Goal: Task Accomplishment & Management: Manage account settings

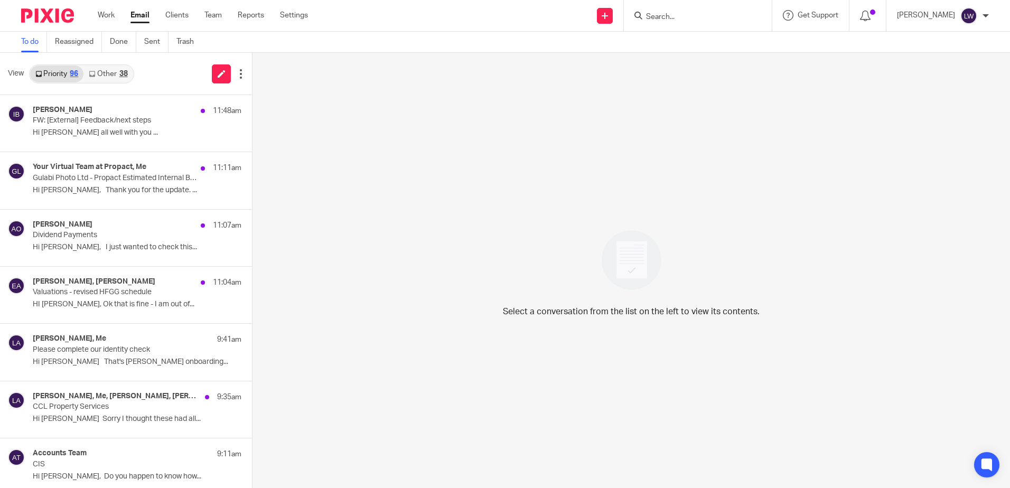
scroll to position [422, 0]
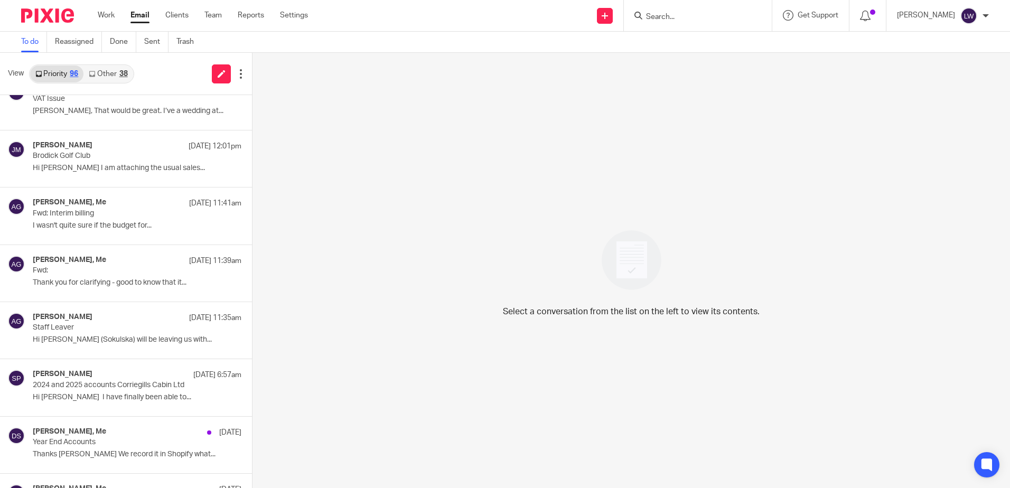
click at [139, 12] on link "Email" at bounding box center [139, 15] width 19 height 11
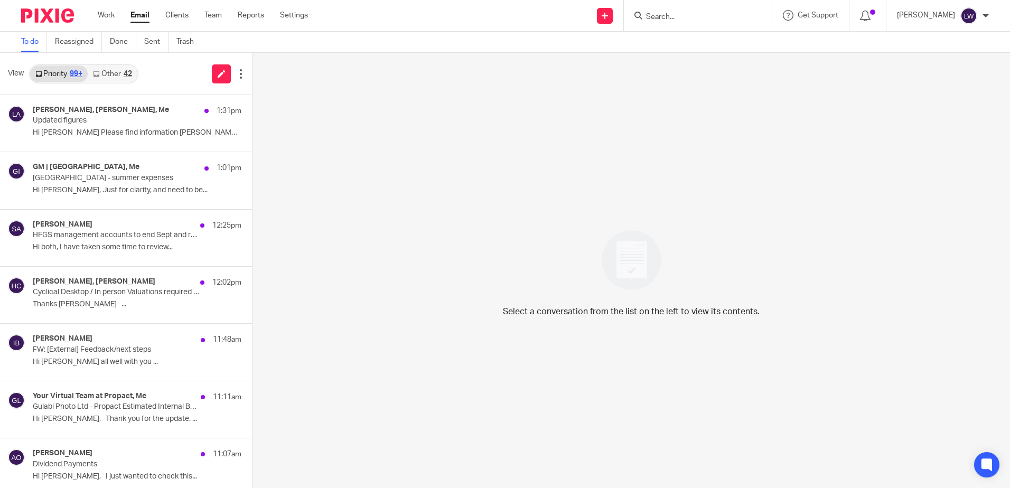
click at [135, 21] on link "Email" at bounding box center [139, 15] width 19 height 11
click at [97, 76] on icon at bounding box center [96, 74] width 6 height 6
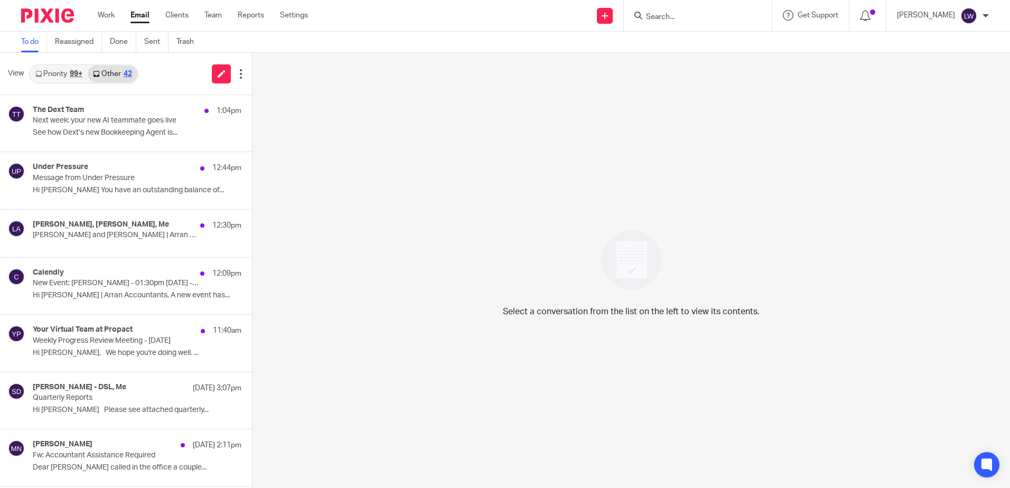
click at [95, 135] on p "See how Dext’s new Bookkeeping Agent is..." at bounding box center [137, 132] width 209 height 9
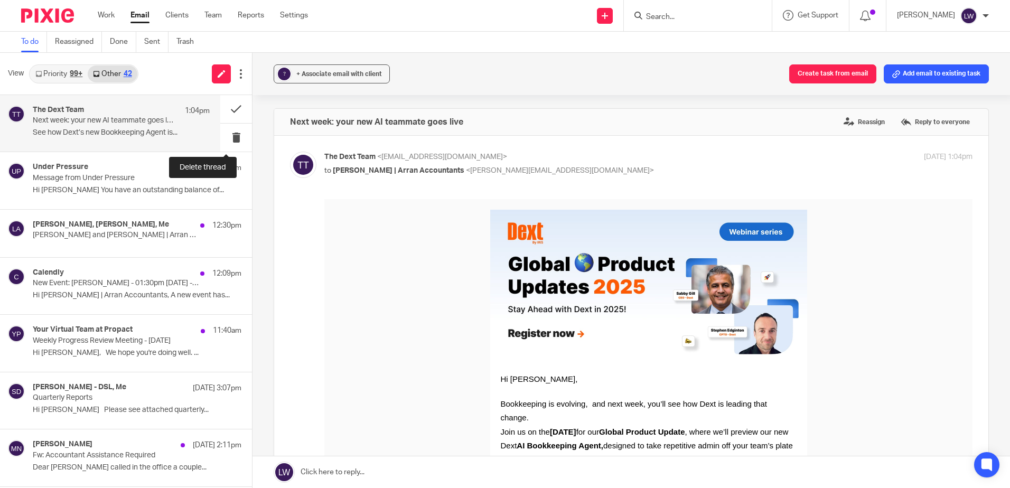
click at [222, 139] on button at bounding box center [236, 138] width 32 height 28
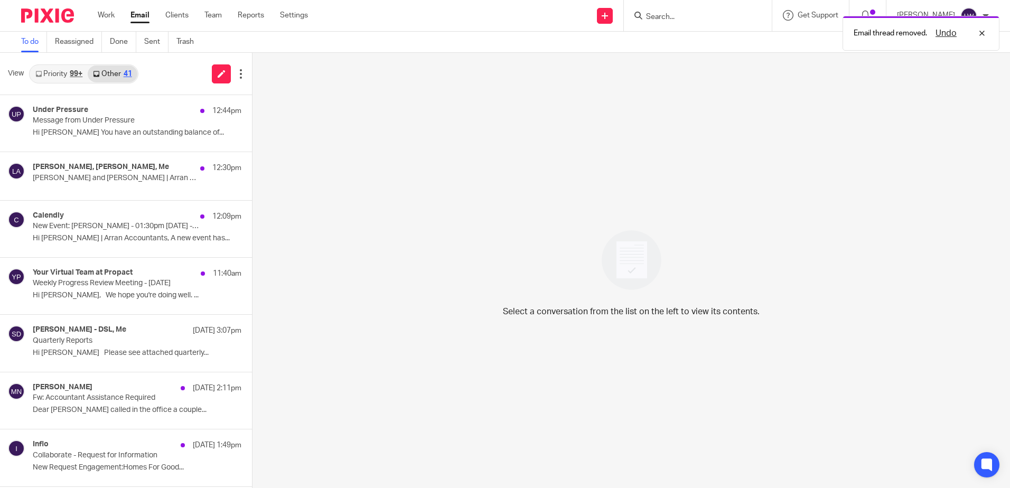
click at [80, 177] on p "Rucelle Soutar and Lorna | Arran Accountants" at bounding box center [116, 178] width 167 height 9
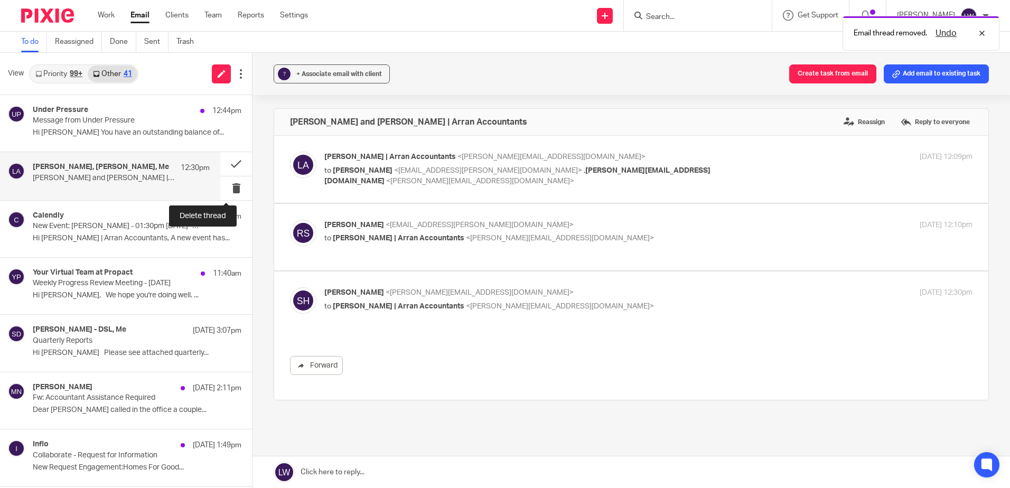
click at [227, 189] on button at bounding box center [236, 188] width 32 height 24
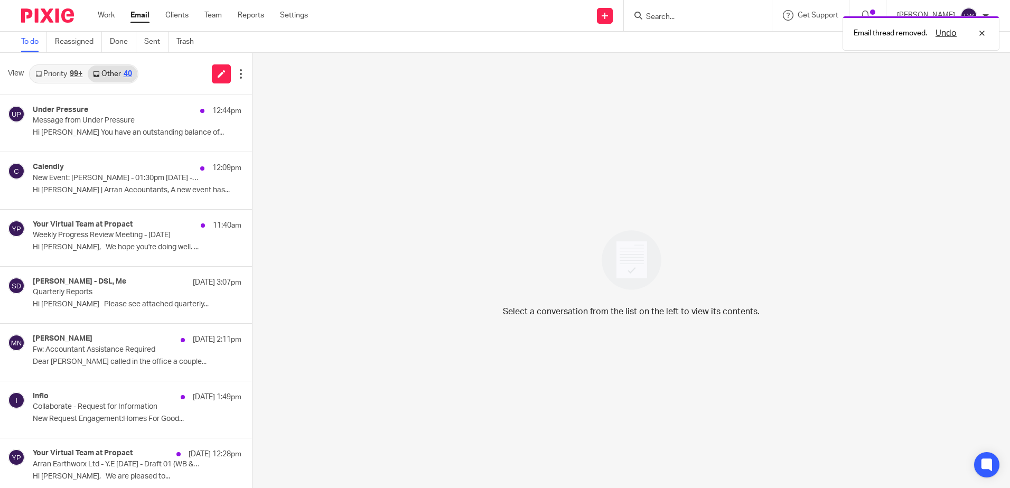
click at [90, 177] on p "New Event: Rucelle Soutar - 01:30pm Fri, 24 Oct 2025 - 1 hour meeting" at bounding box center [116, 178] width 167 height 9
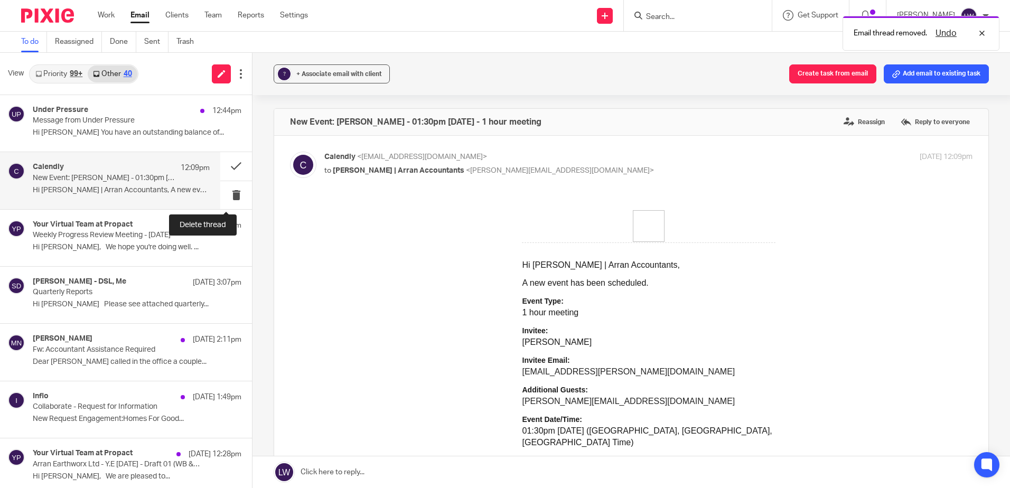
click at [228, 191] on button at bounding box center [236, 195] width 32 height 28
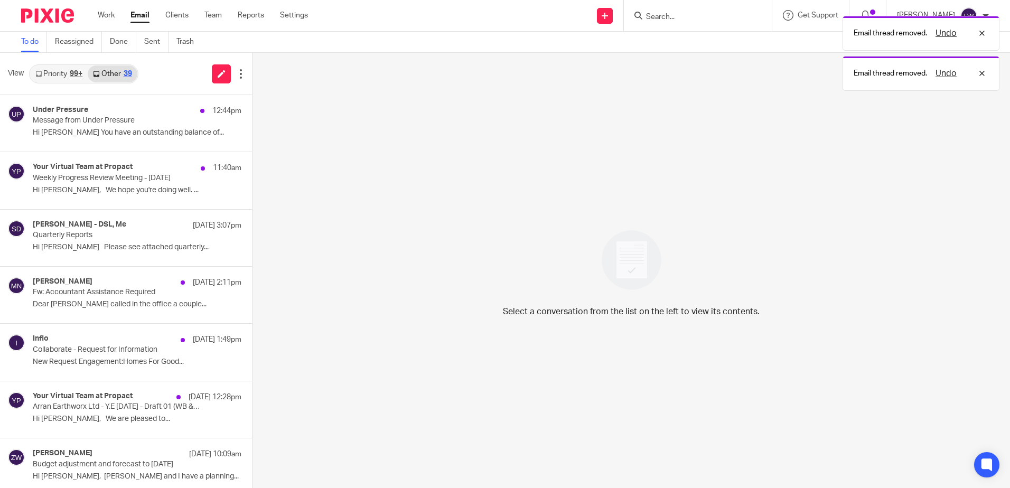
click at [100, 183] on div "Your Virtual Team at Propact 11:40am Weekly Progress Review Meeting - 14/10/202…" at bounding box center [137, 180] width 209 height 35
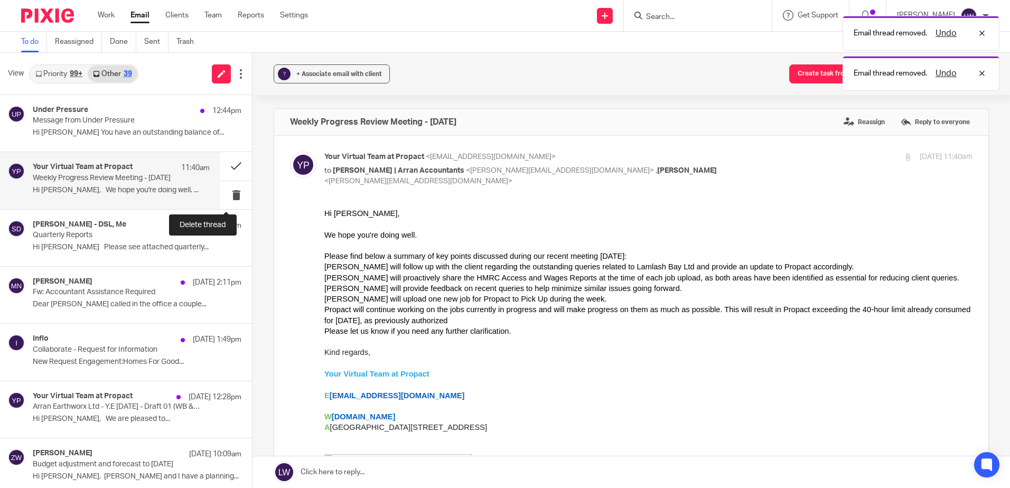
click at [223, 199] on button at bounding box center [236, 195] width 32 height 28
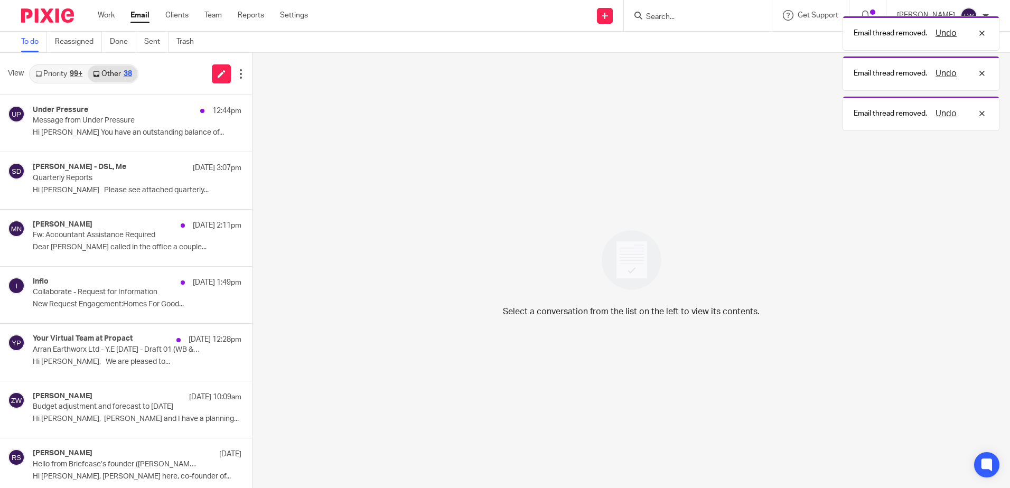
click at [52, 75] on link "Priority 99+" at bounding box center [59, 73] width 58 height 17
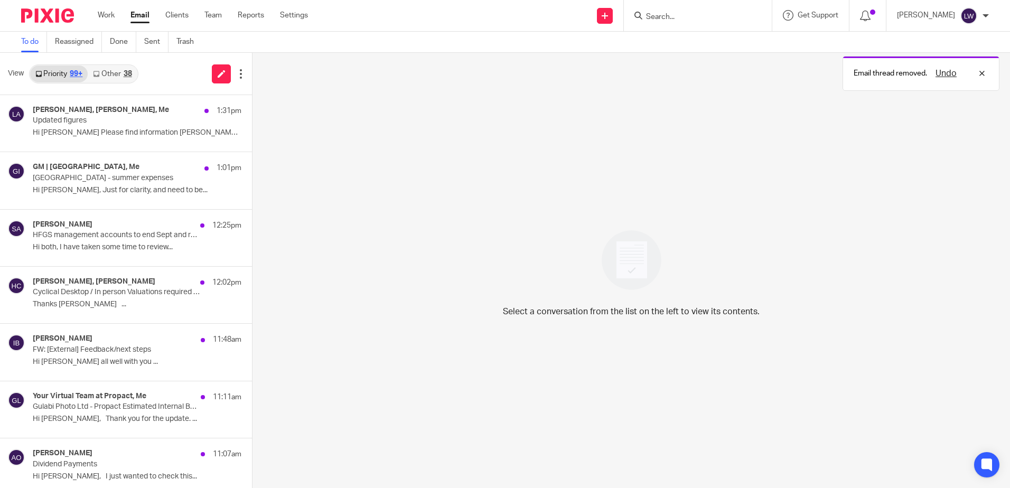
click at [68, 296] on p "Cyclical Desktop / In person Valuations required for HFGG" at bounding box center [116, 292] width 167 height 9
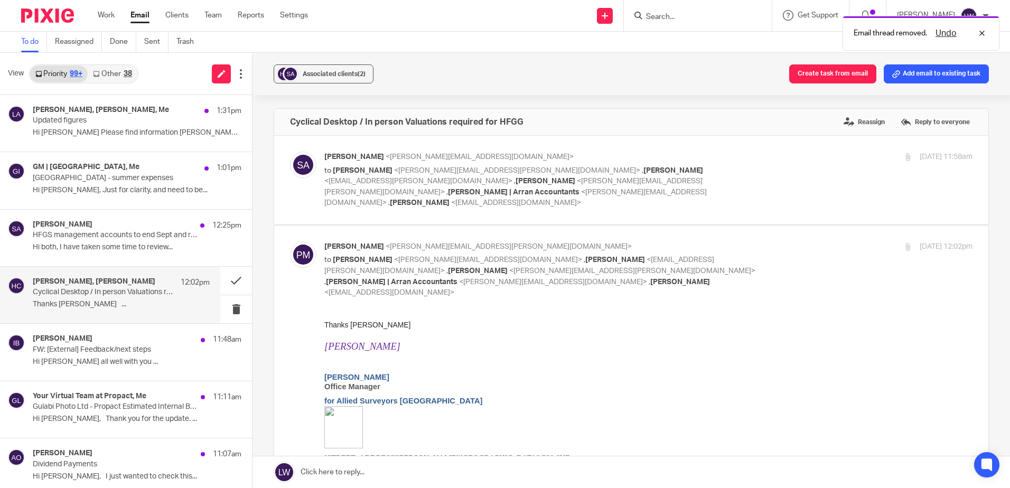
click at [319, 73] on span "Associated clients (2)" at bounding box center [334, 74] width 63 height 6
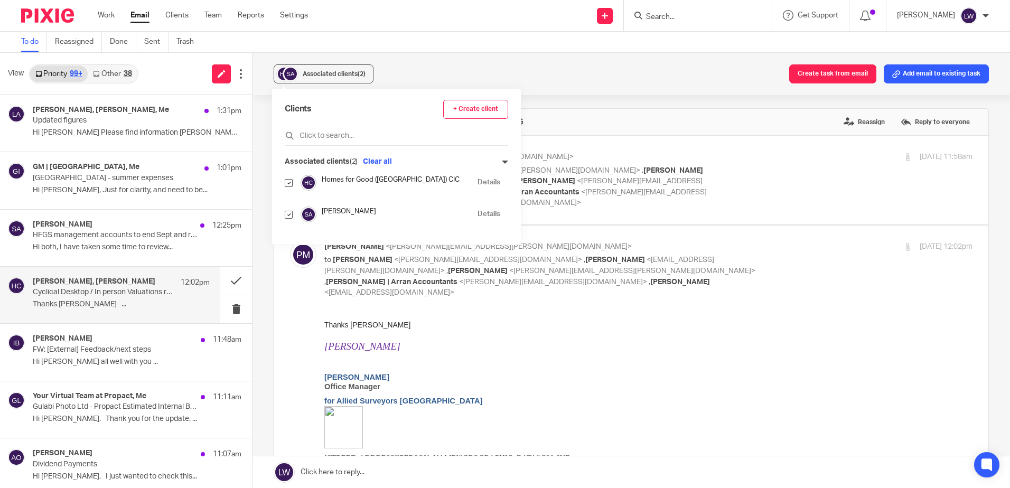
click at [287, 216] on input "checkbox" at bounding box center [289, 215] width 8 height 8
checkbox input "false"
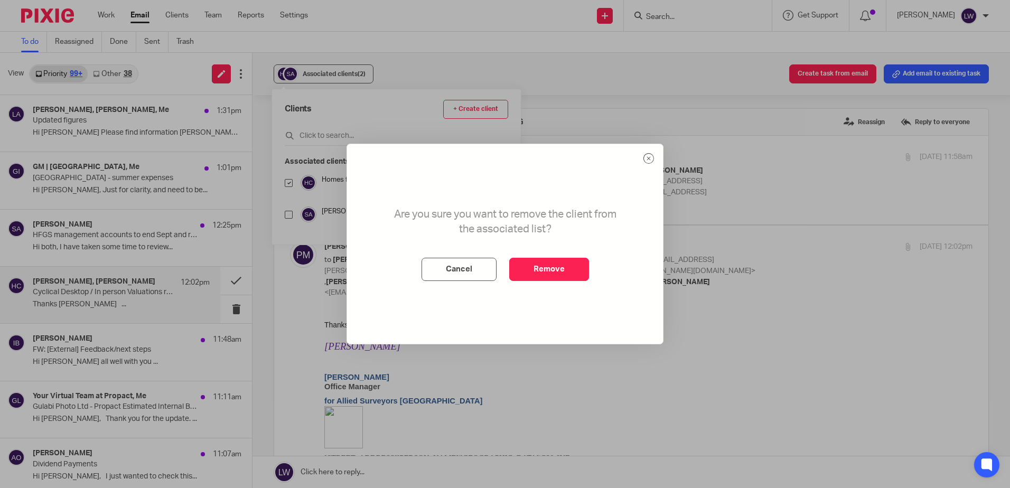
click at [531, 260] on button "Remove" at bounding box center [549, 269] width 80 height 23
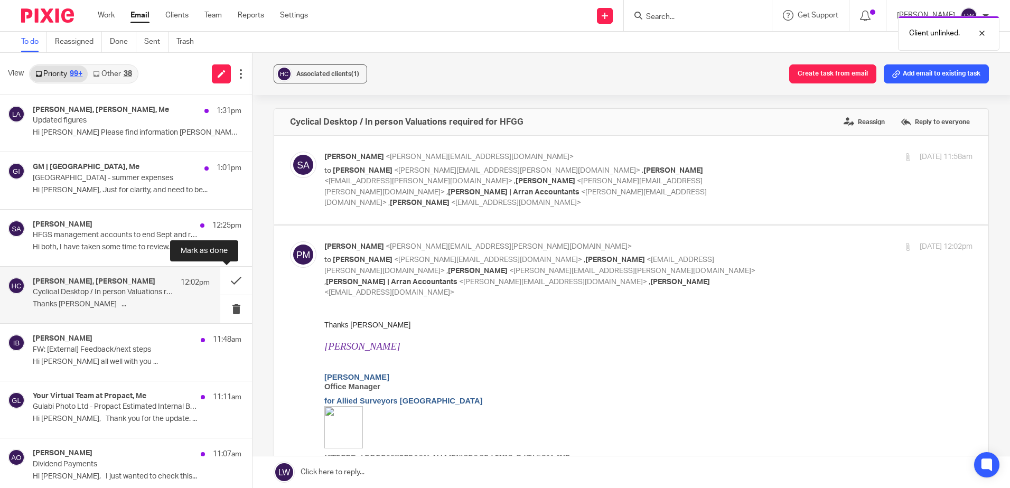
click at [224, 279] on button at bounding box center [236, 281] width 32 height 28
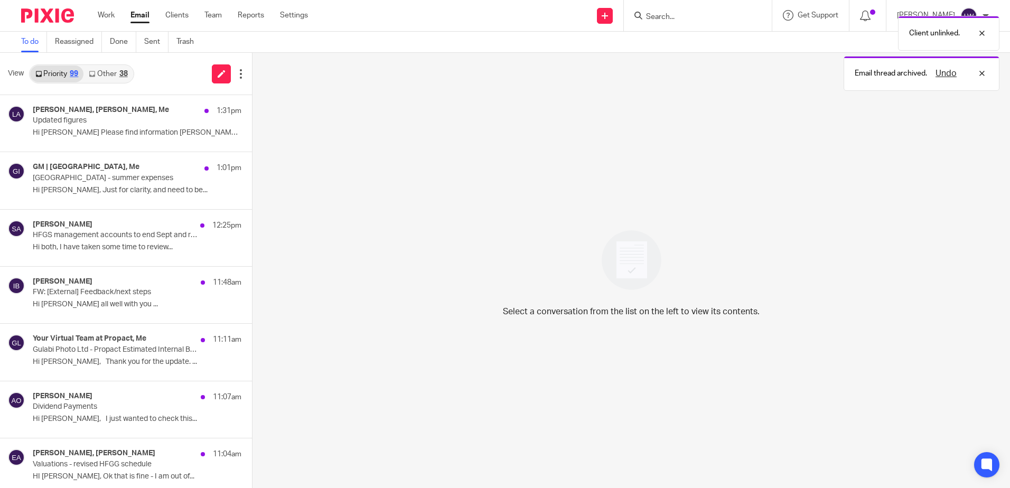
click at [76, 355] on div "Your Virtual Team at Propact, Me 11:11am Gulabi Photo Ltd - Propact Estimated I…" at bounding box center [137, 351] width 209 height 35
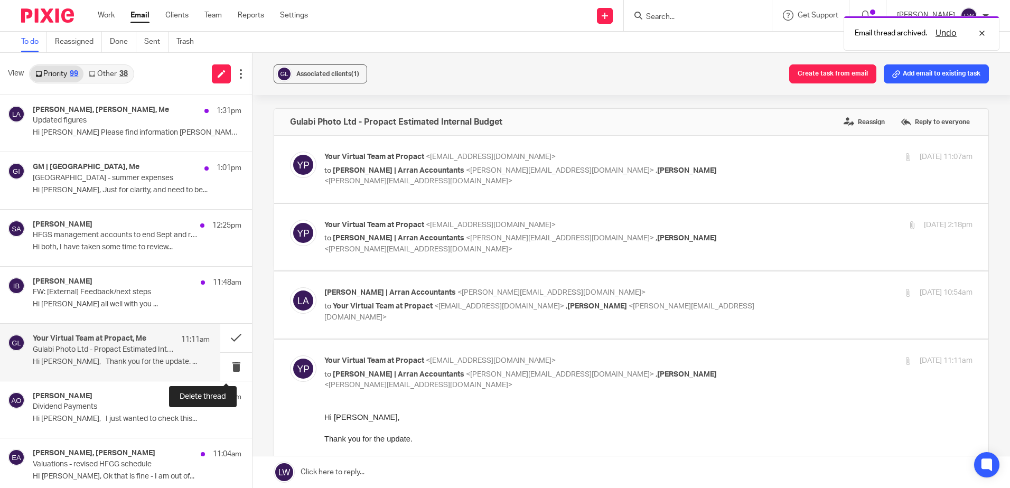
click at [227, 366] on button at bounding box center [236, 367] width 32 height 28
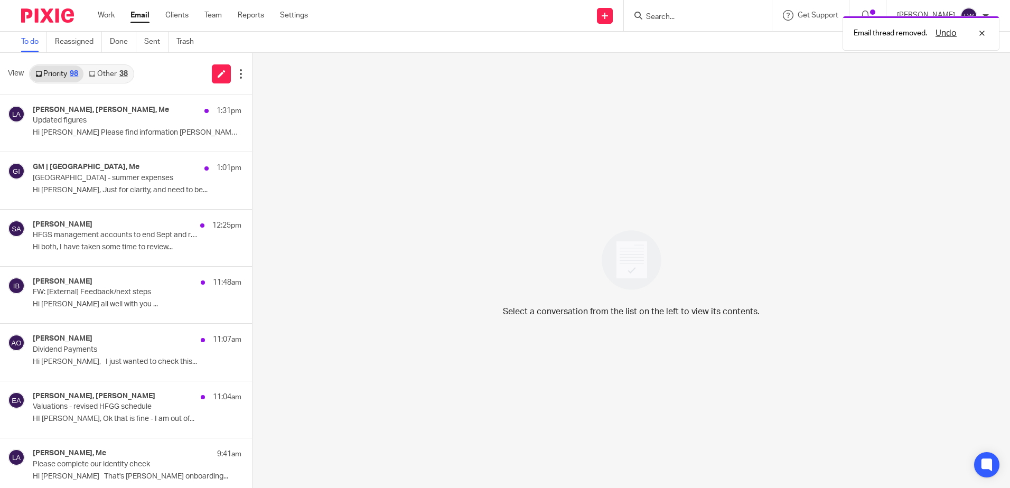
click at [103, 77] on link "Other 38" at bounding box center [107, 73] width 49 height 17
